Goal: Transaction & Acquisition: Purchase product/service

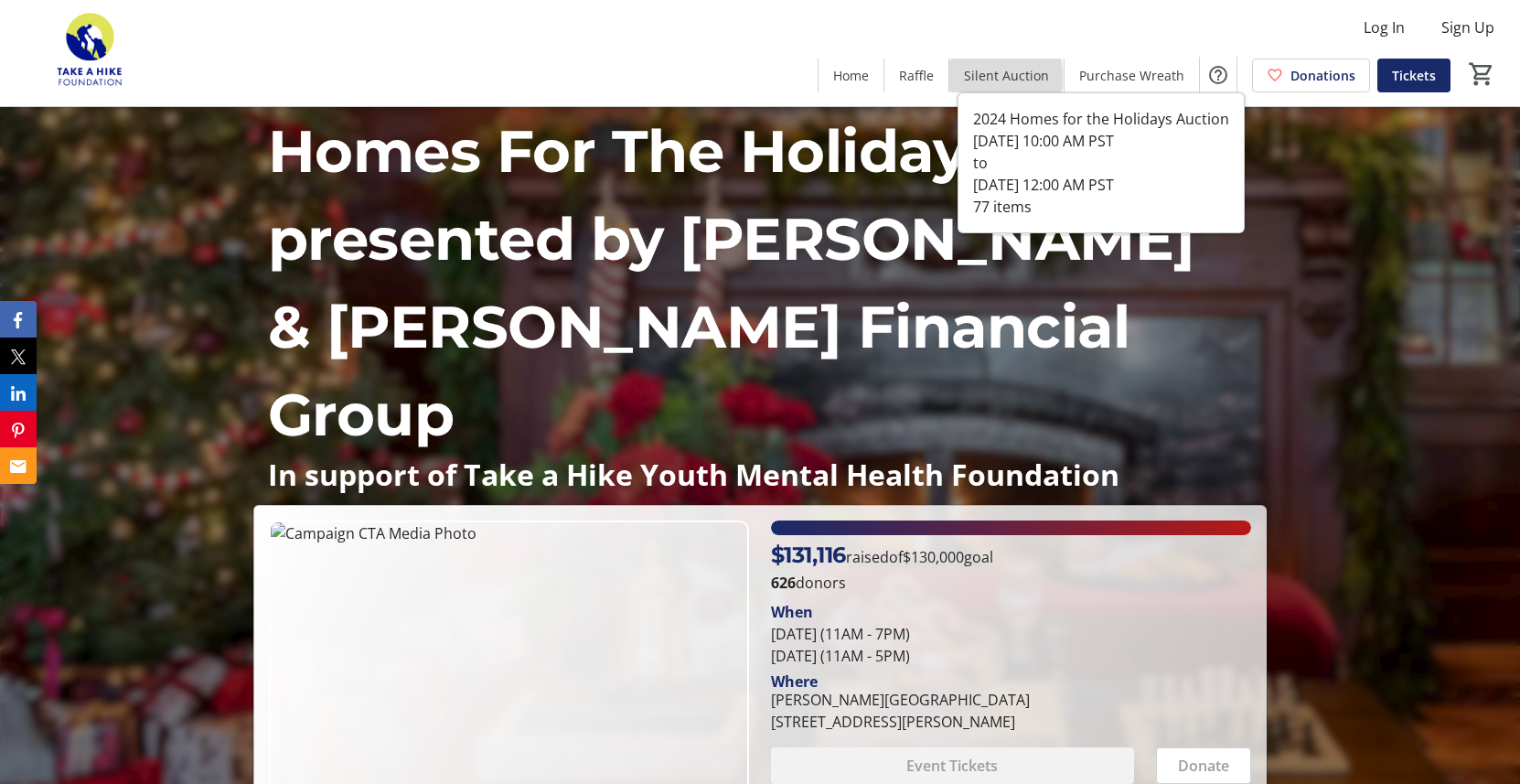
click at [975, 78] on span "Silent Auction" at bounding box center [1006, 75] width 85 height 19
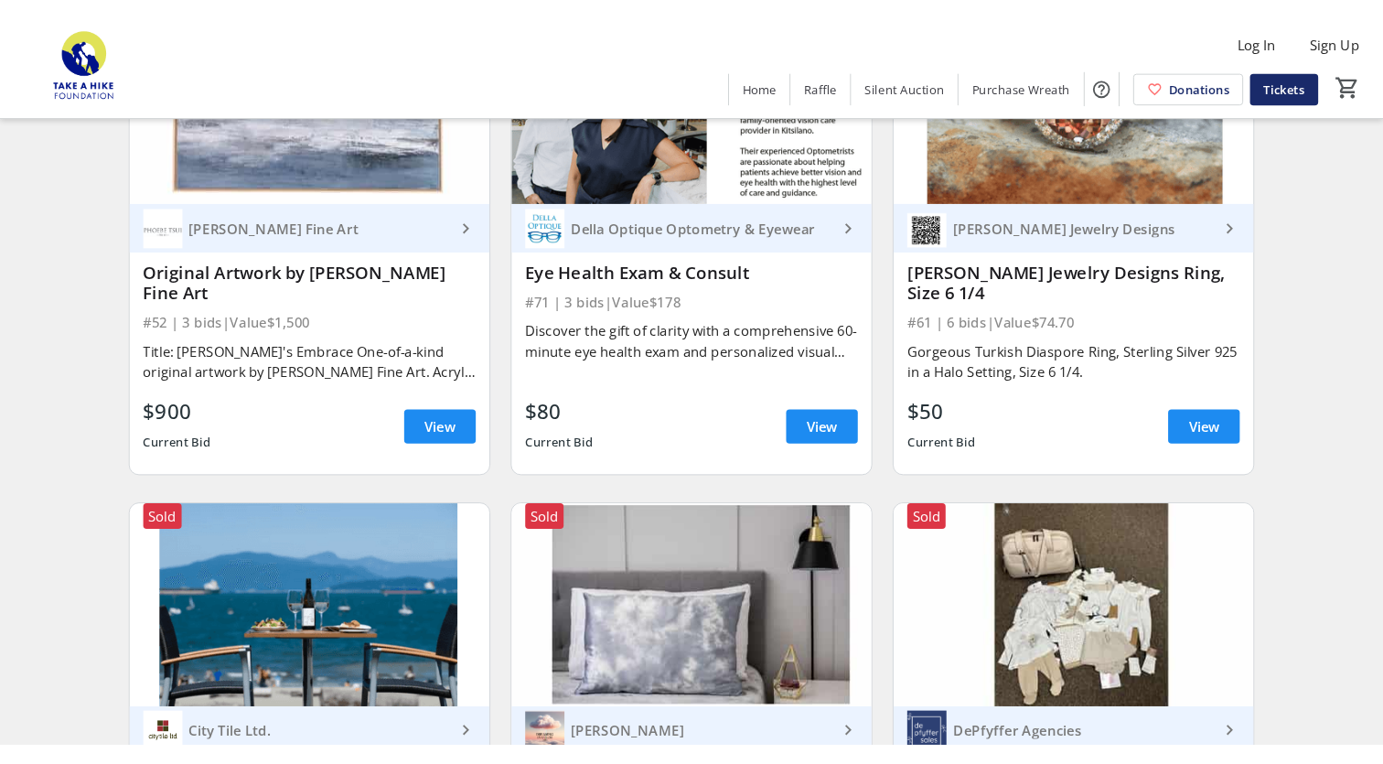
scroll to position [11872, 0]
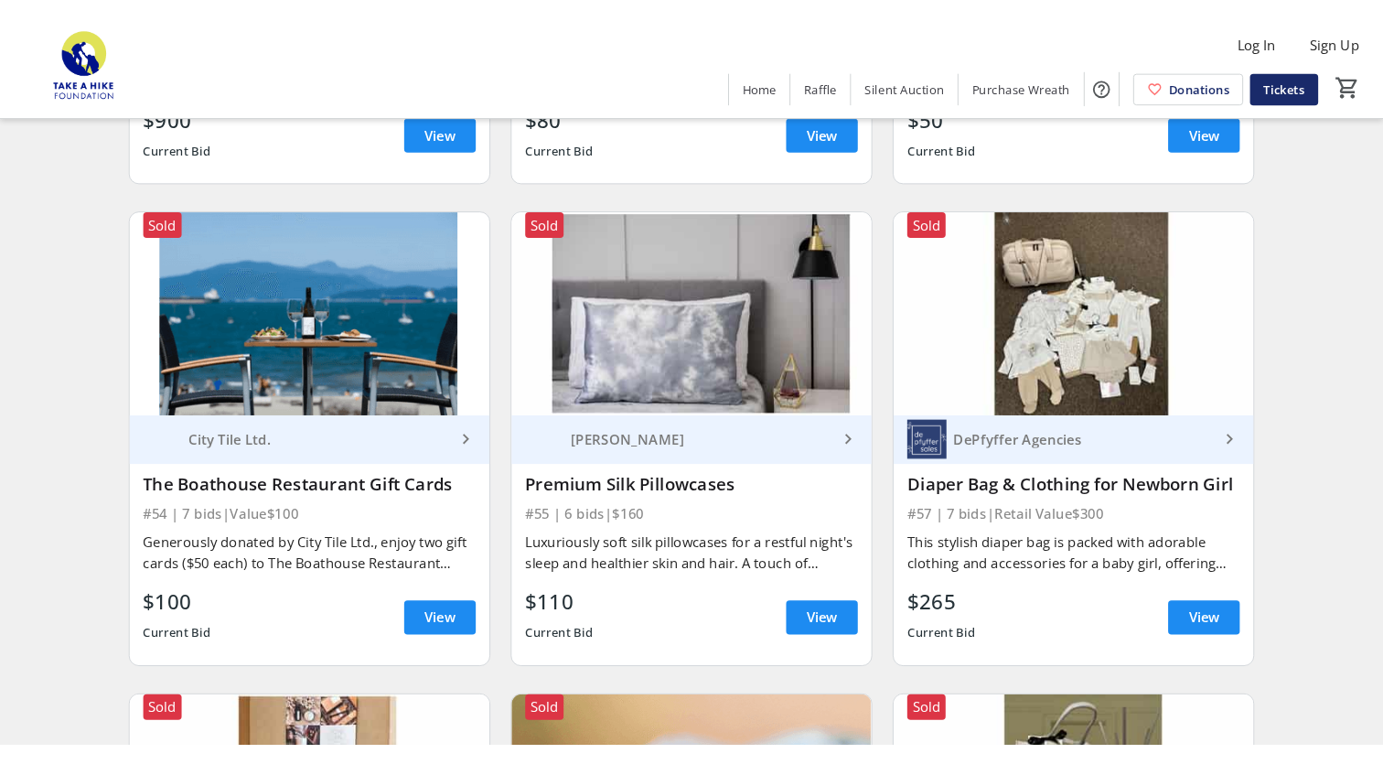
scroll to position [11763, 0]
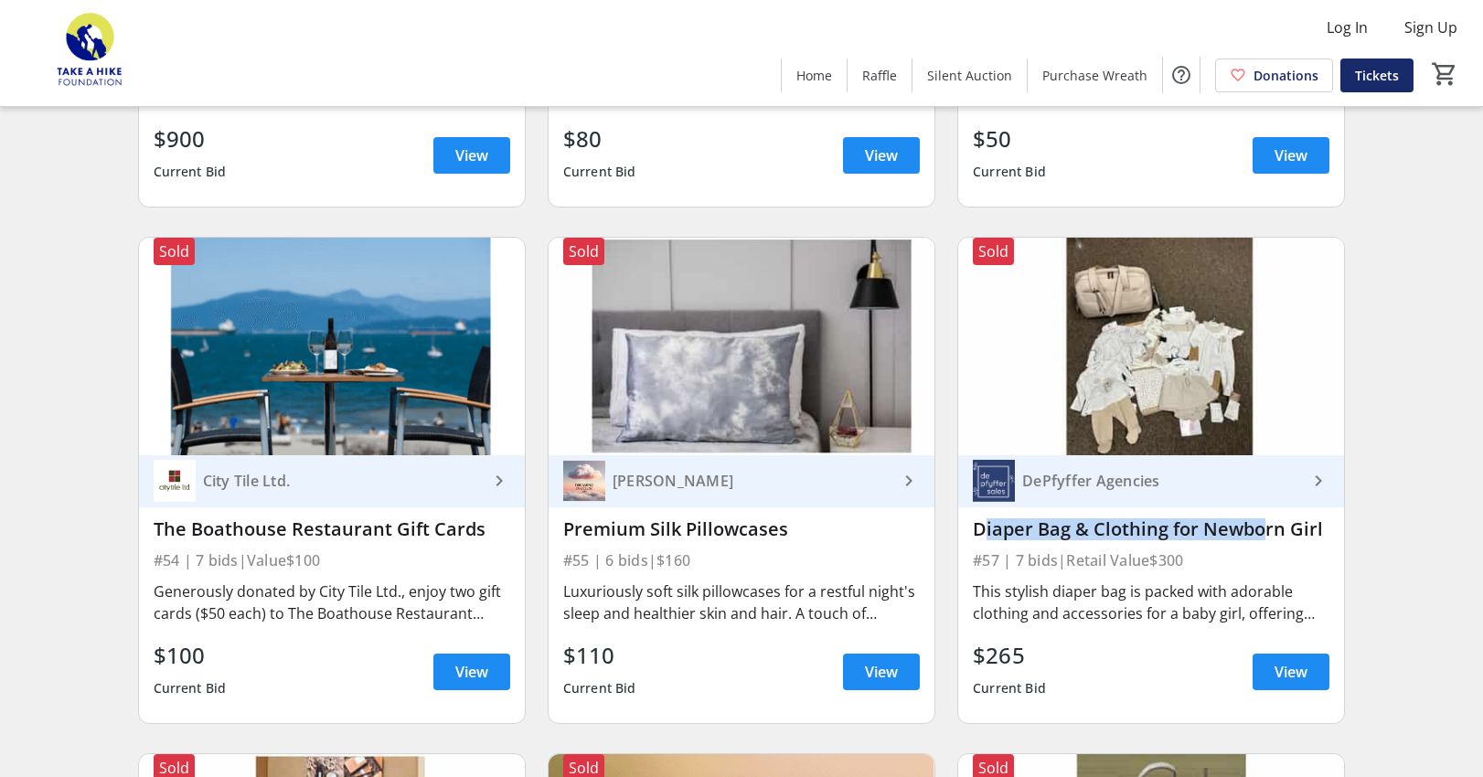
drag, startPoint x: 976, startPoint y: 400, endPoint x: 1246, endPoint y: 399, distance: 269.8
click at [1247, 519] on div "Diaper Bag & Clothing for Newborn Girl" at bounding box center [1151, 530] width 357 height 22
click at [1072, 472] on div "DePfyffer Agencies" at bounding box center [1161, 481] width 293 height 18
